Goal: Information Seeking & Learning: Learn about a topic

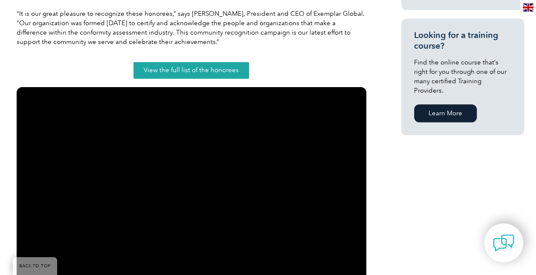
scroll to position [666, 0]
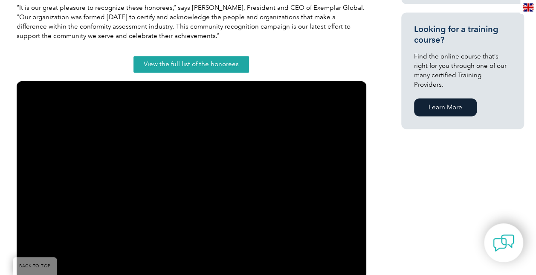
click at [179, 69] on link "View the full list of the honorees" at bounding box center [192, 64] width 116 height 17
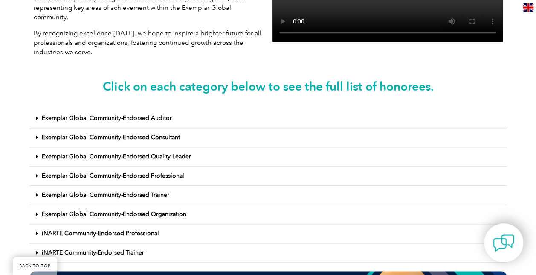
scroll to position [293, 0]
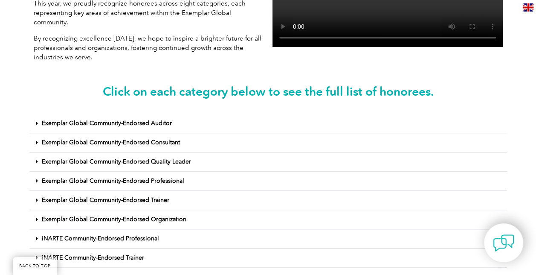
click at [145, 139] on link "Exemplar Global Community-Endorsed Consultant" at bounding box center [111, 142] width 138 height 7
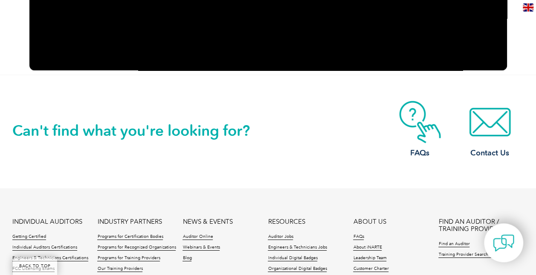
scroll to position [0, 0]
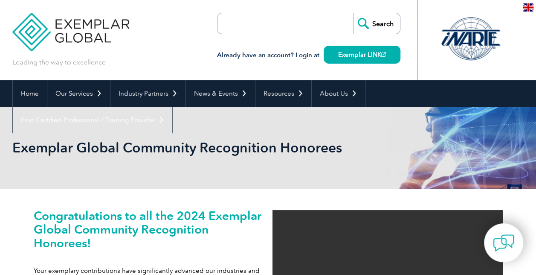
click at [295, 22] on input "search" at bounding box center [267, 23] width 90 height 20
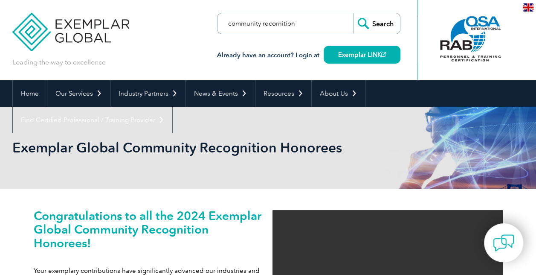
type input "community recornition"
click at [353, 13] on input "Search" at bounding box center [376, 23] width 47 height 20
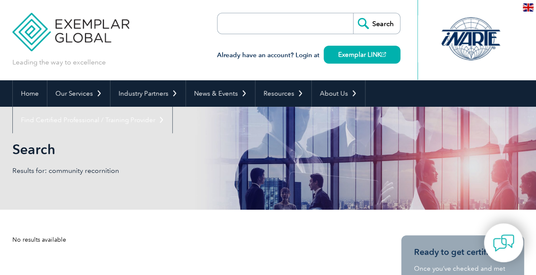
click at [275, 23] on input "search" at bounding box center [267, 23] width 90 height 20
type input "recognition"
click at [353, 13] on input "Search" at bounding box center [376, 23] width 47 height 20
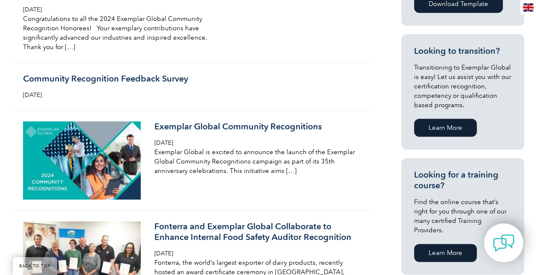
scroll to position [468, 0]
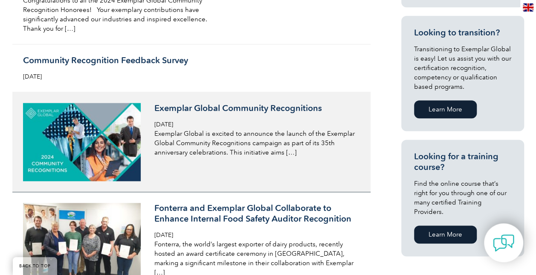
click at [207, 114] on h3 "Exemplar Global Community Recognitions" at bounding box center [255, 108] width 202 height 11
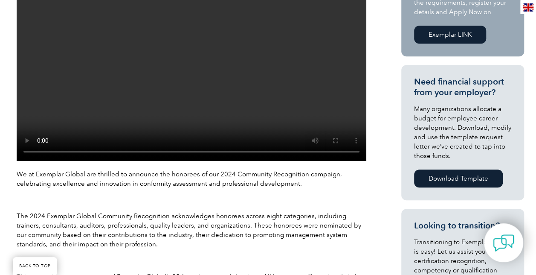
scroll to position [344, 0]
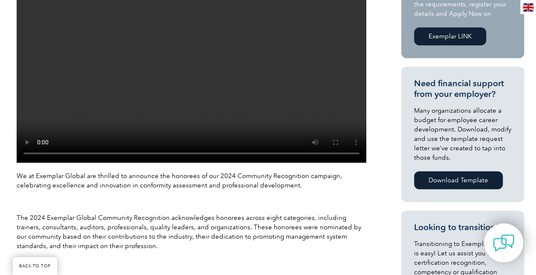
click at [362, 193] on div "We at Exemplar Global are thrilled to announce the honorees of our 2024 Communi…" at bounding box center [192, 266] width 350 height 191
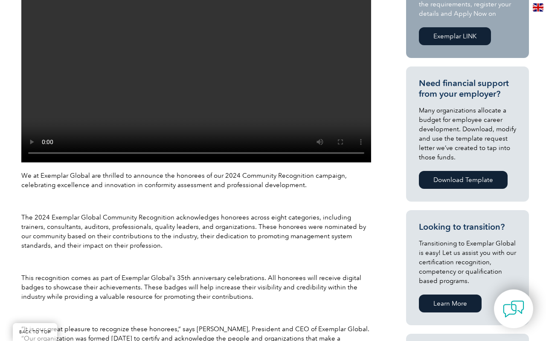
click at [303, 163] on video at bounding box center [196, 64] width 350 height 197
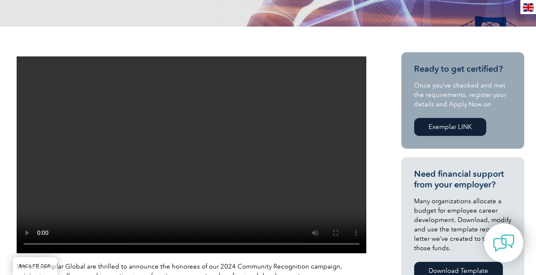
scroll to position [255, 0]
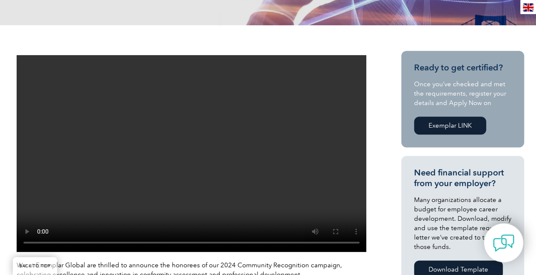
click at [294, 57] on video at bounding box center [192, 153] width 350 height 197
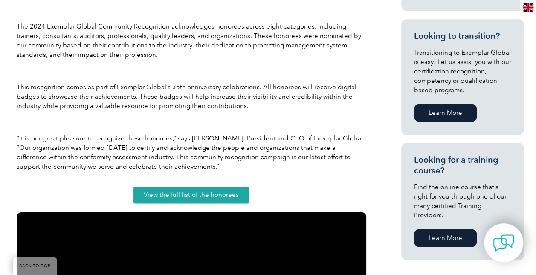
scroll to position [539, 0]
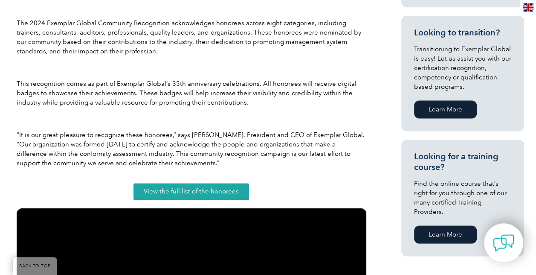
click at [52, 139] on p "“It is our great pleasure to recognize these honorees,” says Andrew Baines, Pre…" at bounding box center [192, 149] width 350 height 38
drag, startPoint x: 16, startPoint y: 132, endPoint x: 183, endPoint y: 164, distance: 169.4
click at [183, 164] on p "“It is our great pleasure to recognize these honorees,” says Andrew Baines, Pre…" at bounding box center [192, 149] width 350 height 38
copy p "“It is our great pleasure to recognize these honorees,” says Andrew Baines, Pre…"
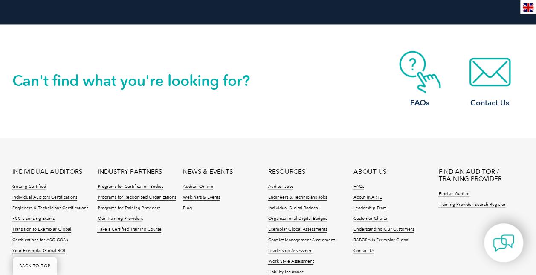
scroll to position [1058, 0]
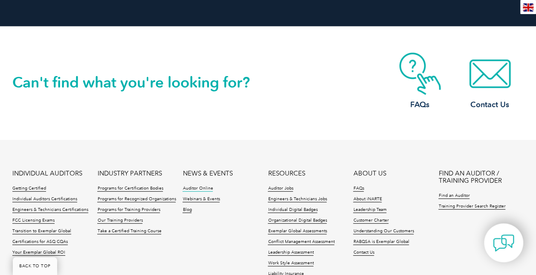
click at [194, 186] on link "Auditor Online" at bounding box center [198, 189] width 30 height 6
click at [197, 199] on link "Webinars & Events" at bounding box center [201, 199] width 37 height 6
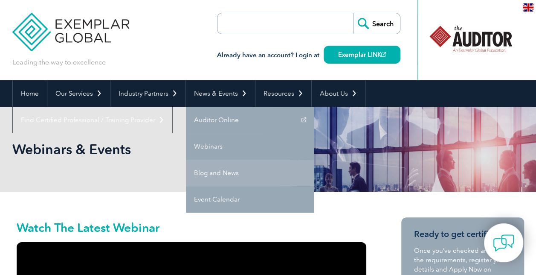
click at [212, 170] on link "Blog and News" at bounding box center [250, 173] width 128 height 26
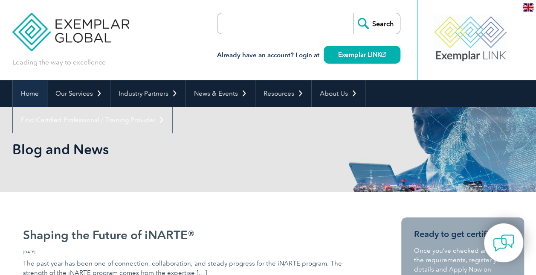
click at [33, 96] on link "Home" at bounding box center [30, 93] width 34 height 26
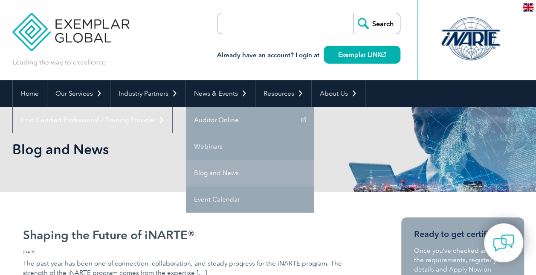
click at [220, 168] on link "Blog and News" at bounding box center [250, 173] width 128 height 26
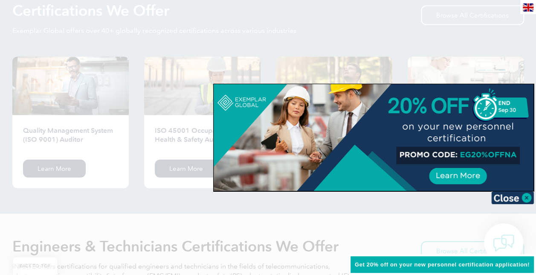
scroll to position [964, 0]
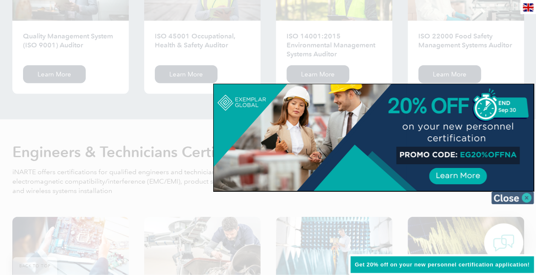
click at [526, 197] on img at bounding box center [513, 197] width 43 height 13
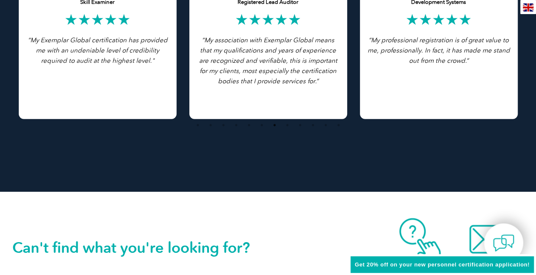
scroll to position [0, 0]
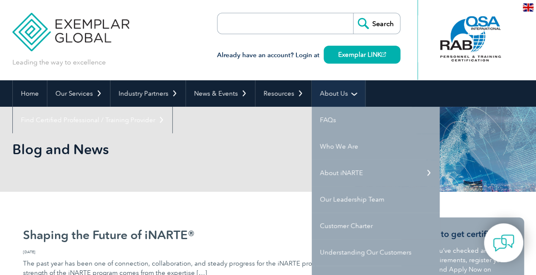
click at [323, 94] on link "About Us" at bounding box center [338, 93] width 53 height 26
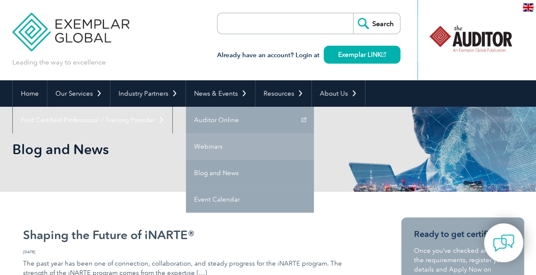
click at [216, 146] on link "Webinars" at bounding box center [250, 146] width 128 height 26
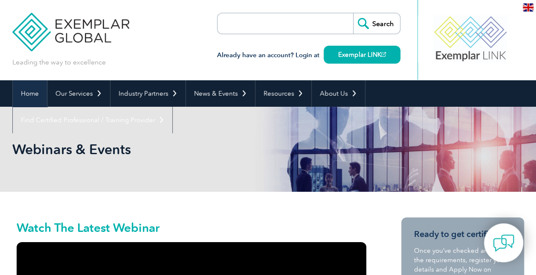
click at [26, 92] on link "Home" at bounding box center [30, 93] width 34 height 26
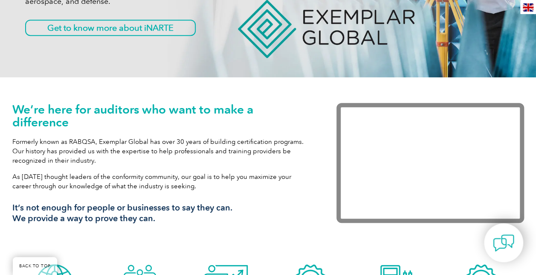
scroll to position [211, 0]
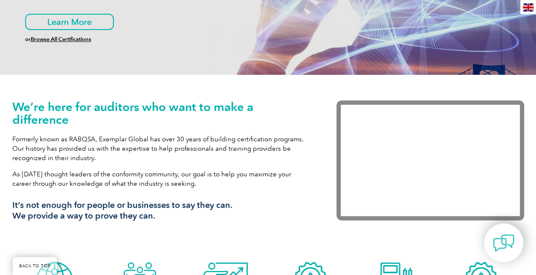
click at [300, 201] on h3 "It’s not enough for people or businesses to say they can. We provide a way to p…" at bounding box center [161, 210] width 299 height 21
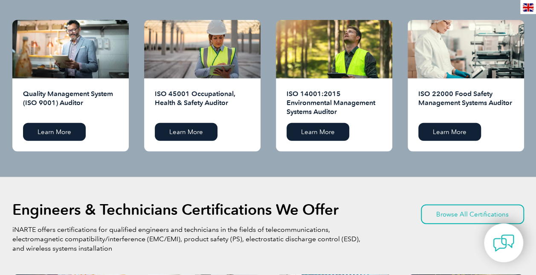
scroll to position [0, 0]
